Goal: Transaction & Acquisition: Book appointment/travel/reservation

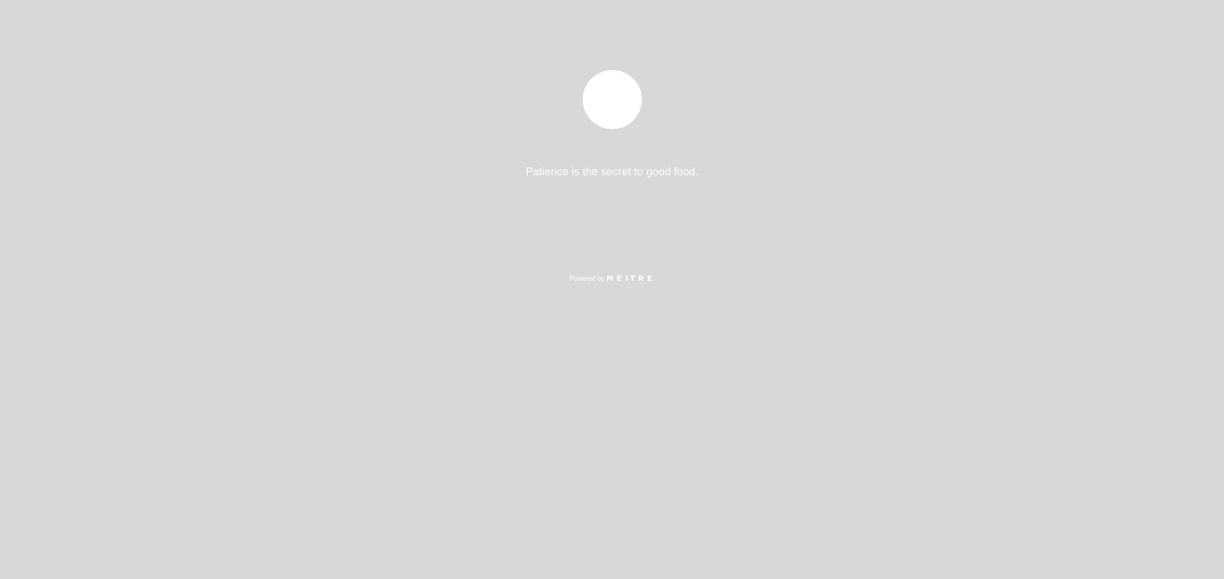
select select "es"
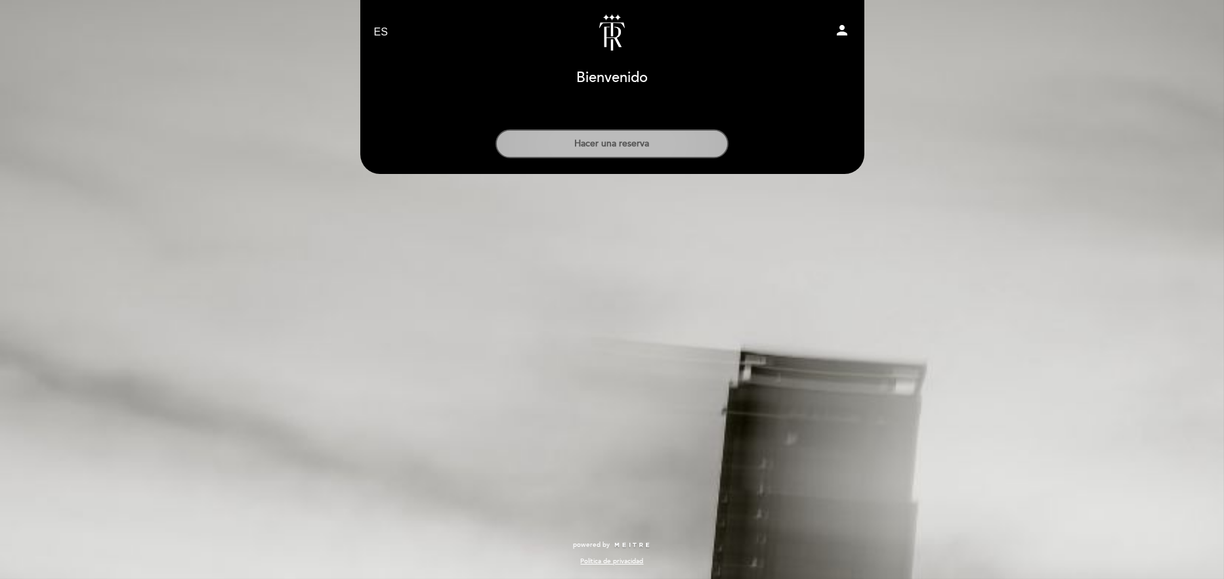
click at [603, 134] on button "Hacer una reserva" at bounding box center [611, 143] width 233 height 29
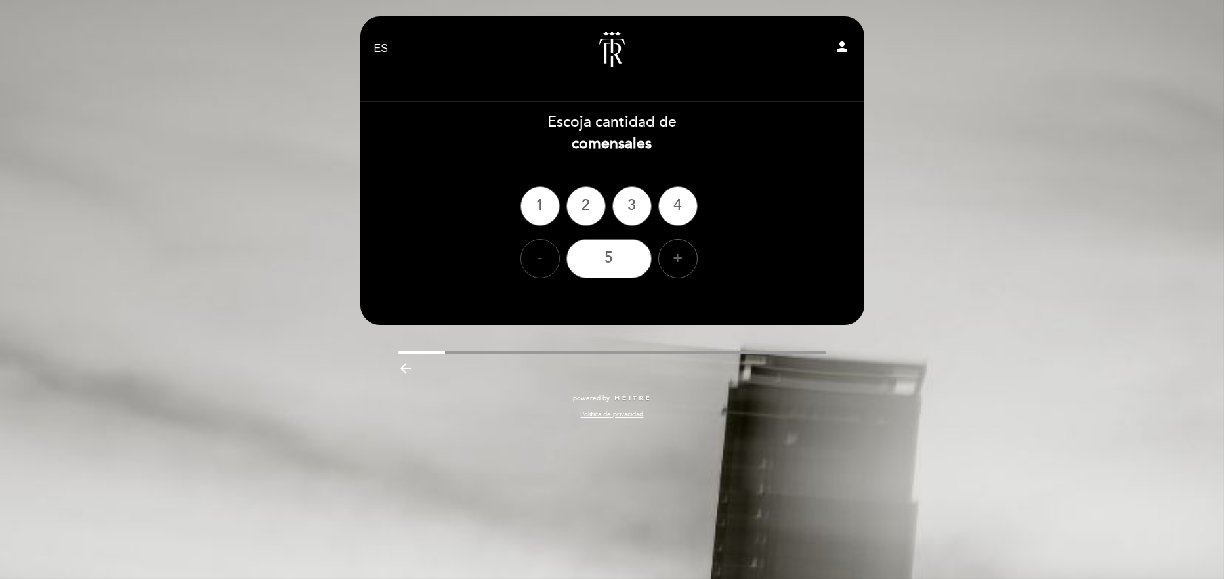
click at [526, 263] on div "-" at bounding box center [539, 258] width 39 height 39
click at [549, 256] on div "-" at bounding box center [539, 258] width 39 height 39
click at [541, 256] on div "-" at bounding box center [539, 258] width 39 height 39
click at [587, 201] on div "2" at bounding box center [585, 205] width 39 height 39
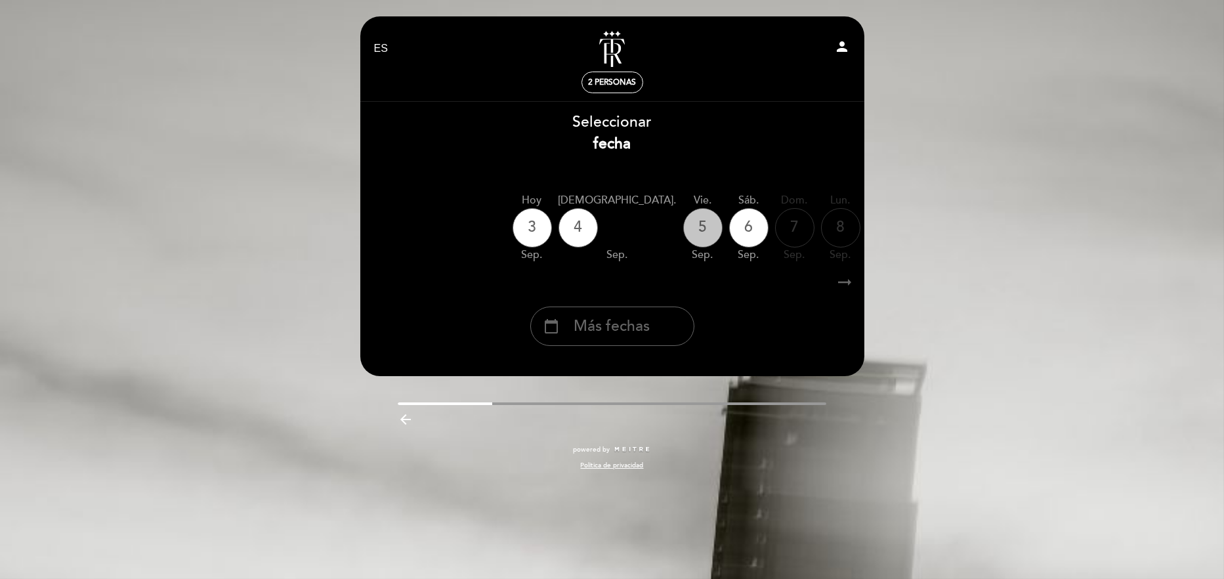
click at [683, 228] on div "5" at bounding box center [702, 227] width 39 height 39
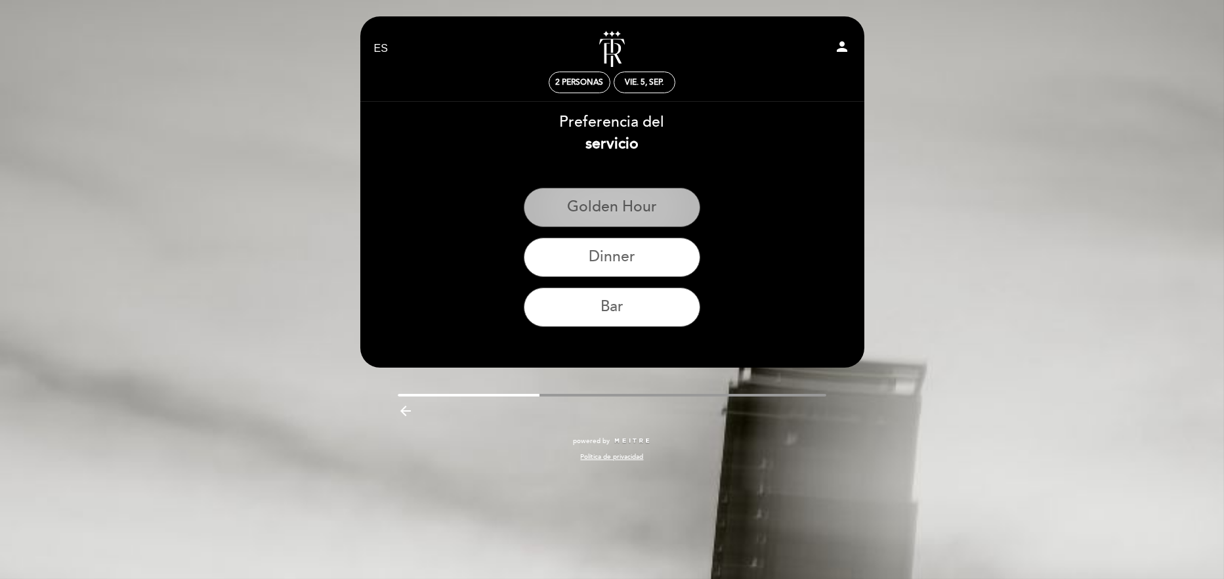
click at [590, 209] on button "Golden hour" at bounding box center [612, 207] width 176 height 39
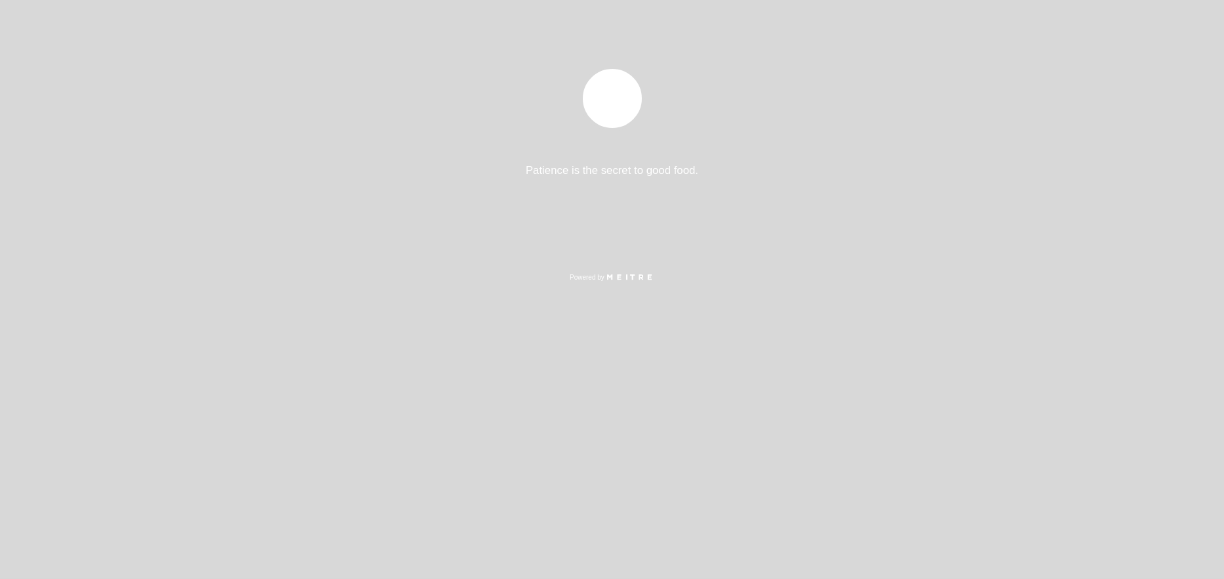
select select "es"
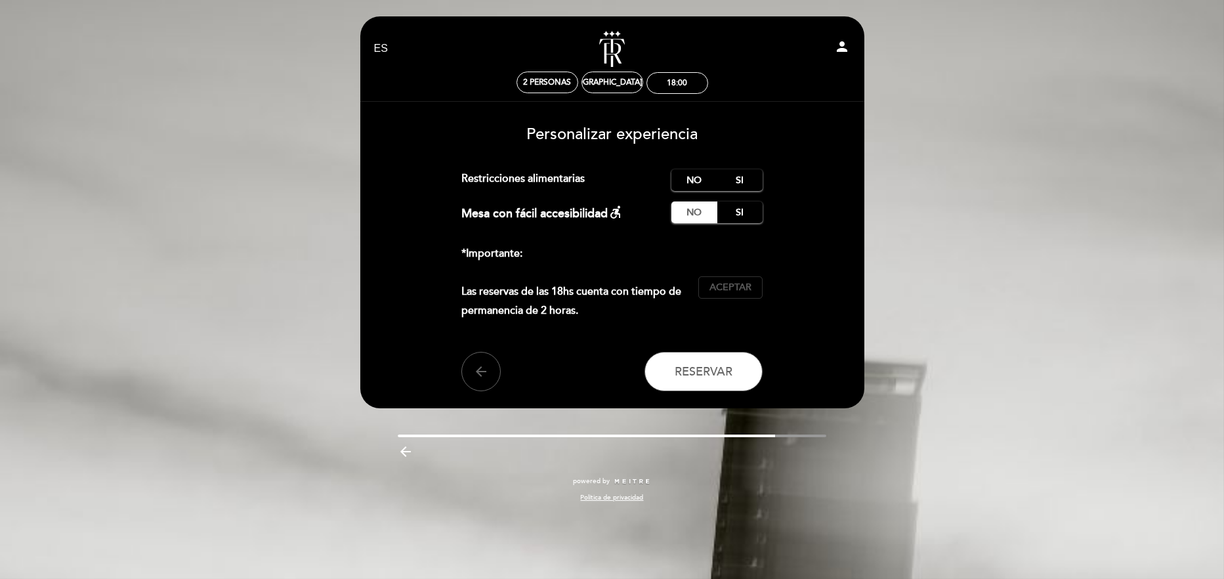
click at [730, 287] on span "Aceptar" at bounding box center [730, 288] width 42 height 14
click at [708, 370] on span "Reservar" at bounding box center [703, 371] width 58 height 14
click at [684, 175] on label "No" at bounding box center [694, 180] width 46 height 22
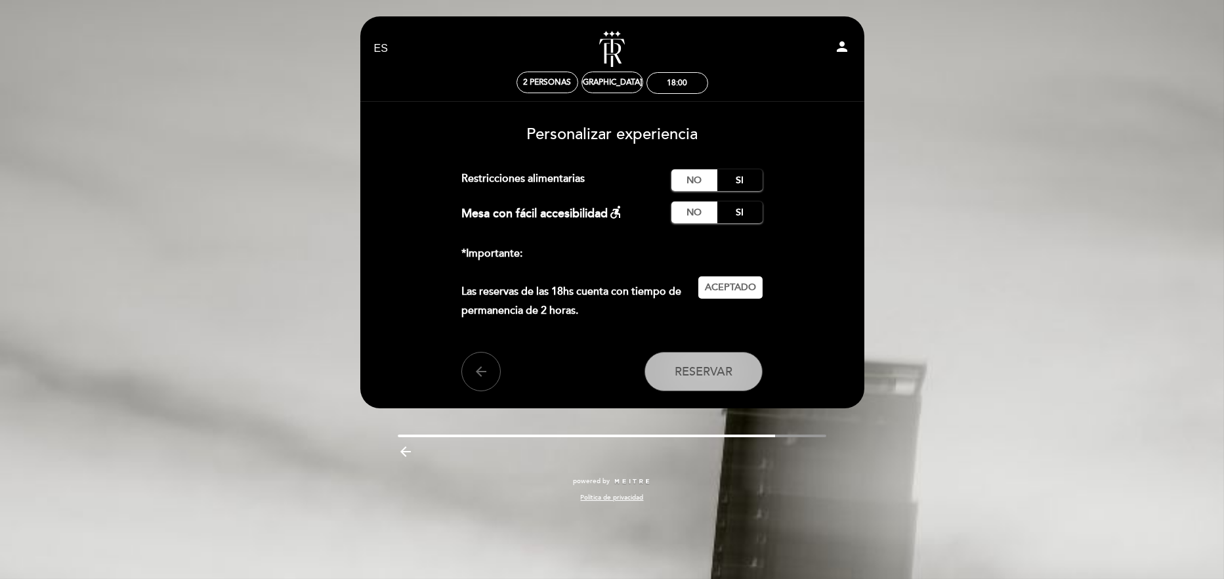
click at [688, 376] on span "Reservar" at bounding box center [703, 371] width 58 height 14
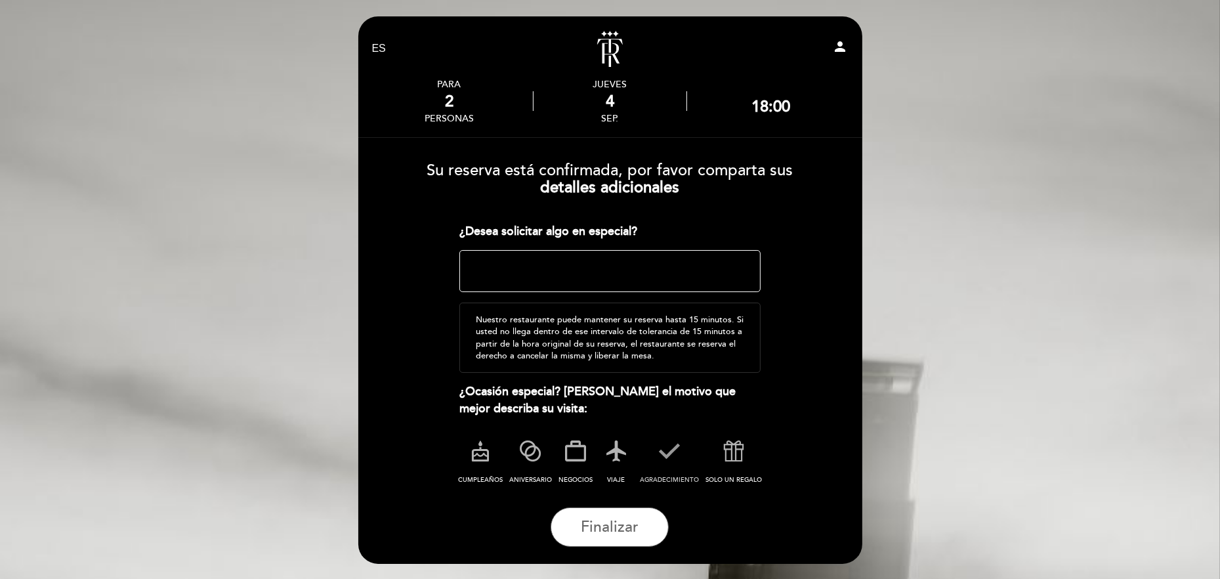
click at [667, 443] on icon at bounding box center [669, 451] width 34 height 34
click at [503, 264] on textarea at bounding box center [609, 271] width 301 height 42
click at [614, 529] on span "Finalizar" at bounding box center [610, 527] width 58 height 18
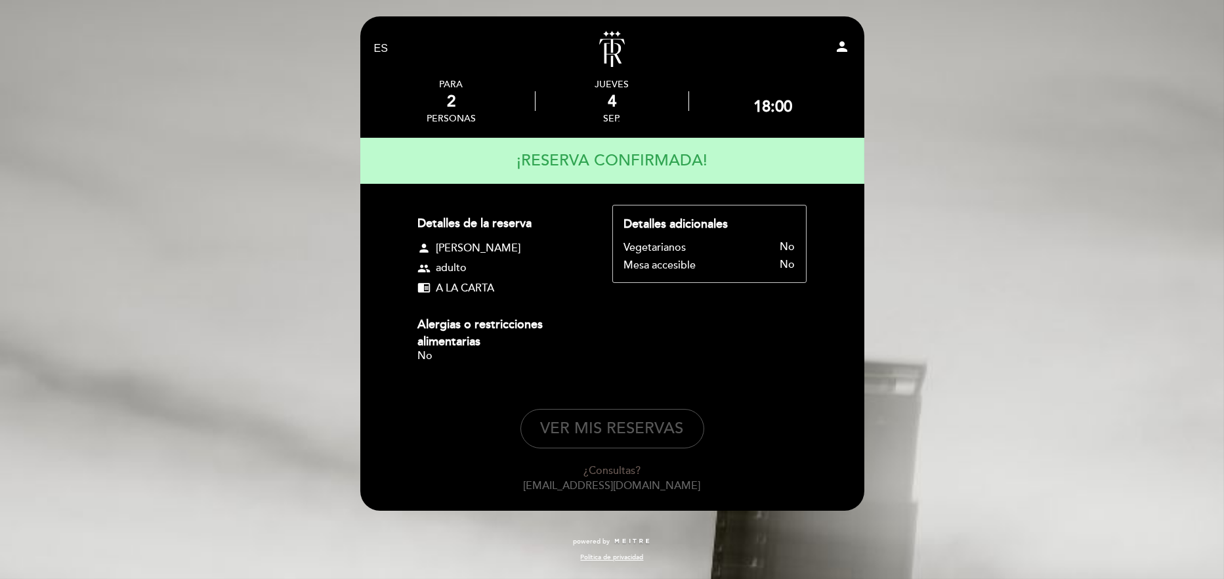
click at [621, 427] on button "VER MIS RESERVAS" at bounding box center [612, 428] width 184 height 39
select select "es"
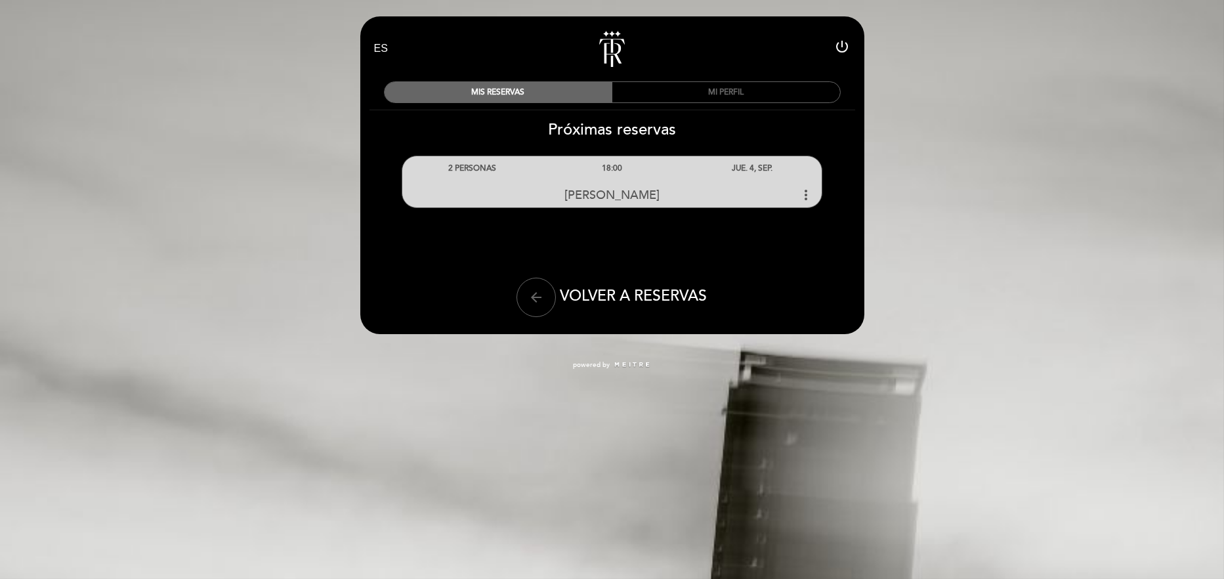
click at [661, 297] on span "VOLVER A RESERVAS" at bounding box center [633, 296] width 147 height 18
click at [529, 296] on icon "arrow_back" at bounding box center [536, 297] width 16 height 16
select select "es"
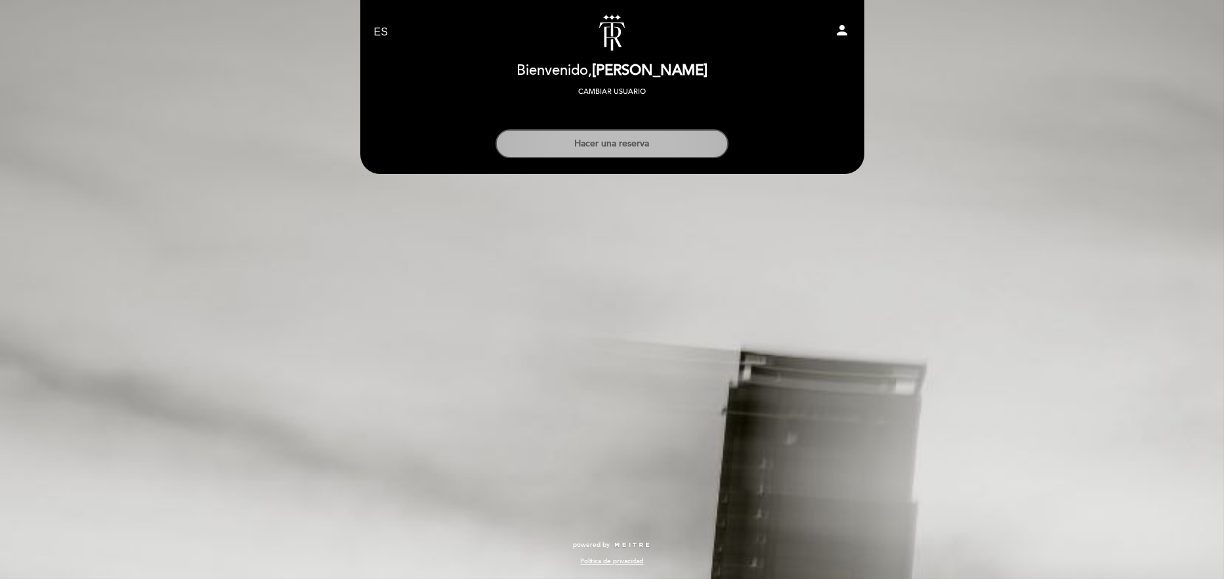
click at [613, 146] on button "Hacer una reserva" at bounding box center [611, 143] width 233 height 29
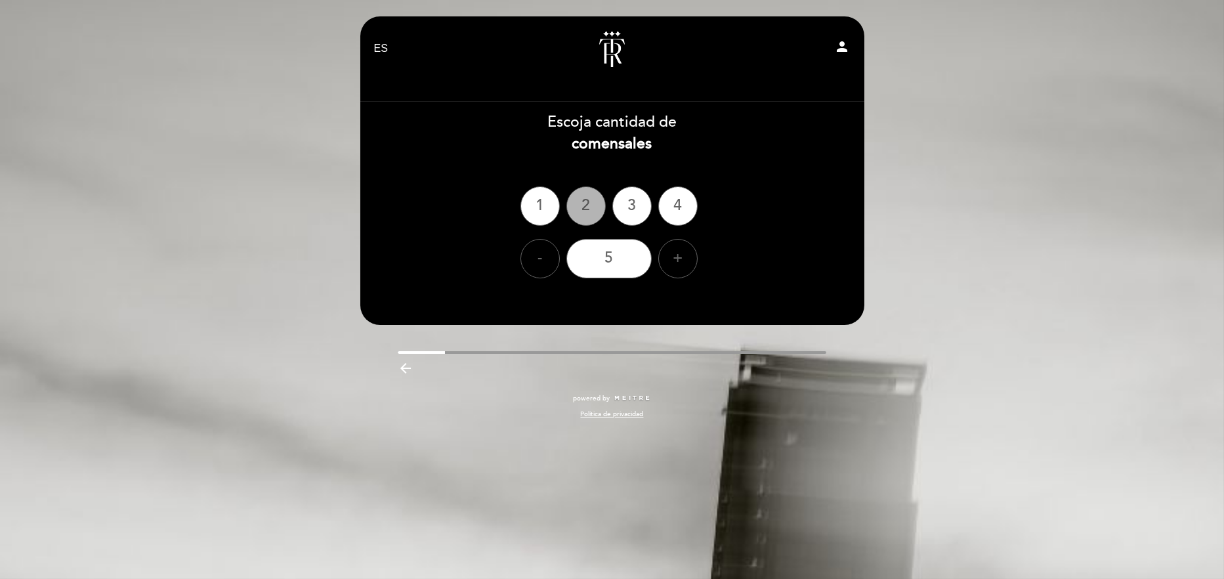
click at [582, 209] on div "2" at bounding box center [585, 205] width 39 height 39
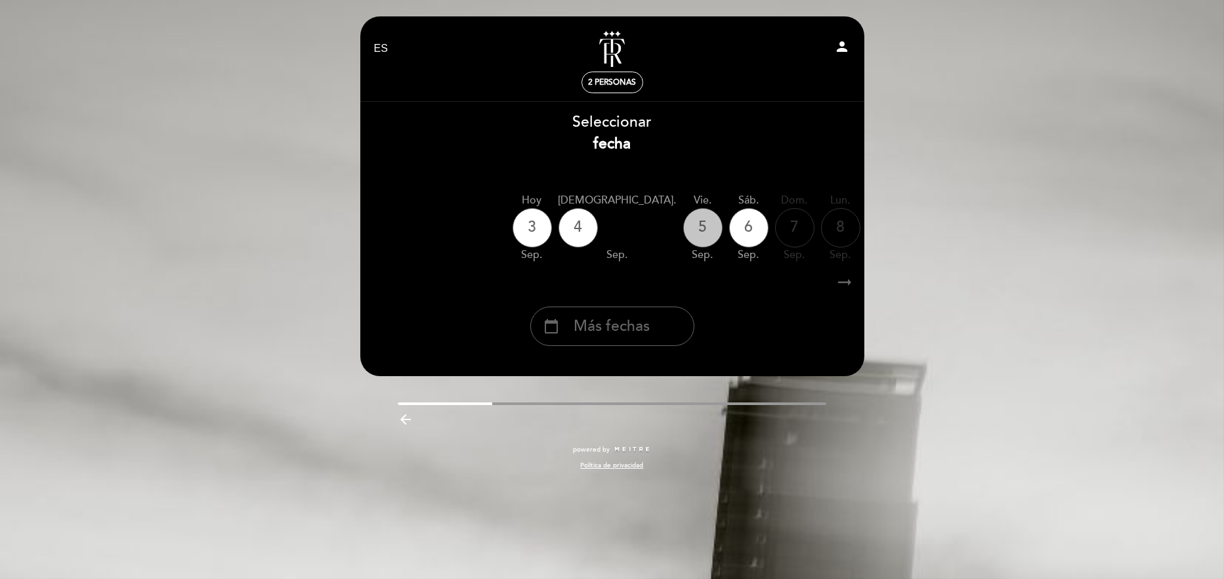
click at [683, 227] on div "5" at bounding box center [702, 227] width 39 height 39
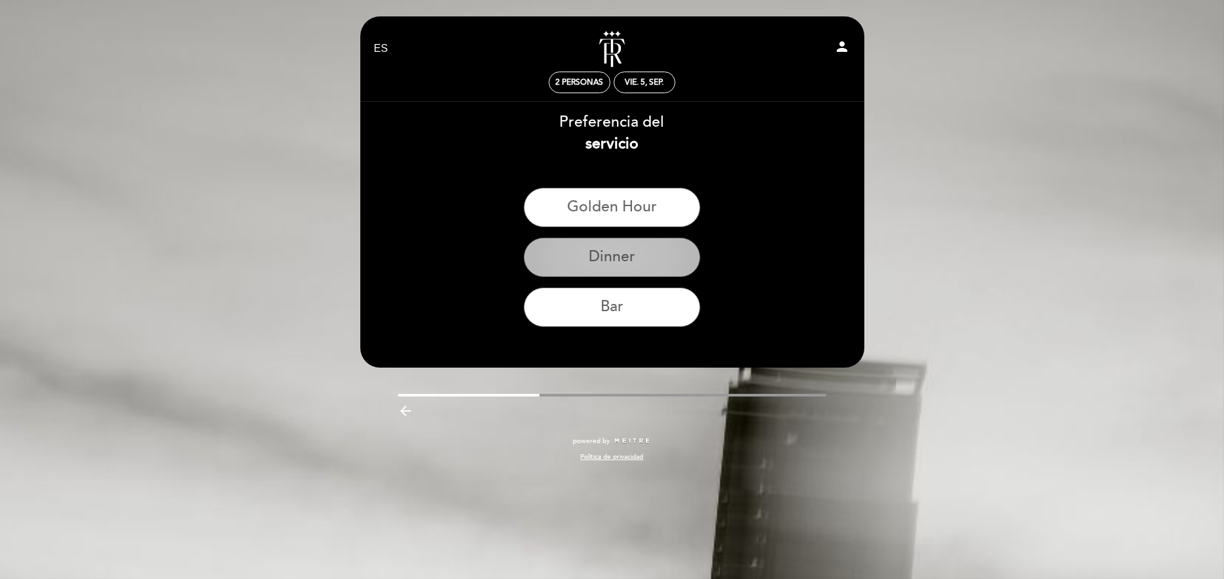
click at [621, 254] on button "Dinner" at bounding box center [612, 256] width 176 height 39
